Goal: Book appointment/travel/reservation

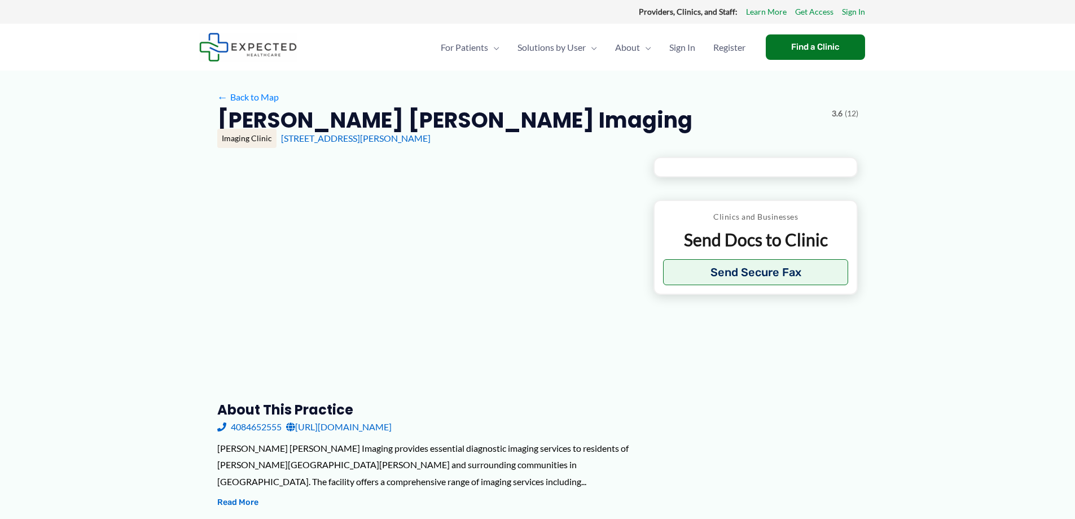
type input "**********"
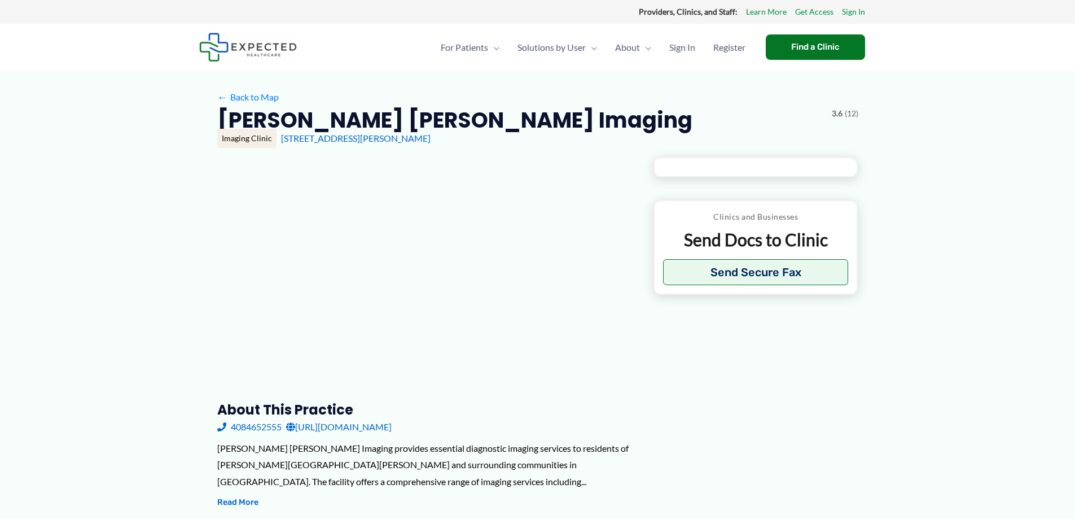
type input "**********"
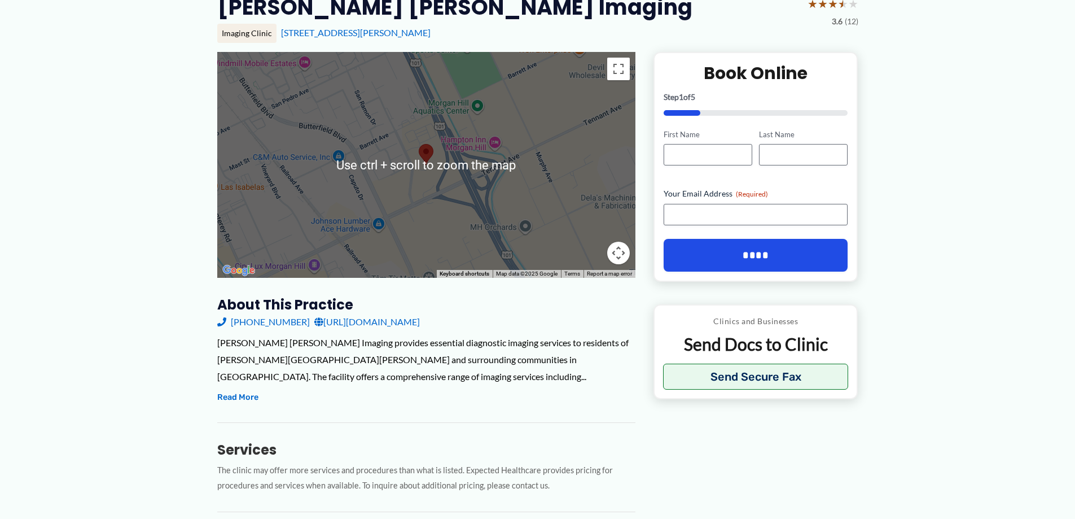
scroll to position [282, 0]
